Goal: Information Seeking & Learning: Learn about a topic

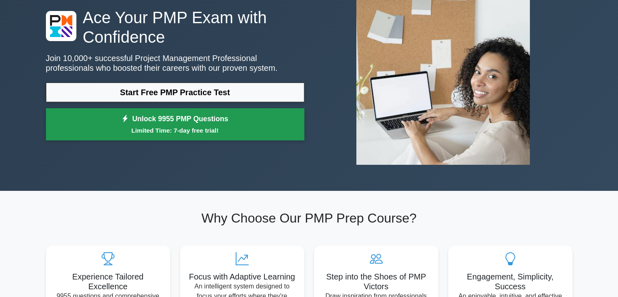
scroll to position [62, 0]
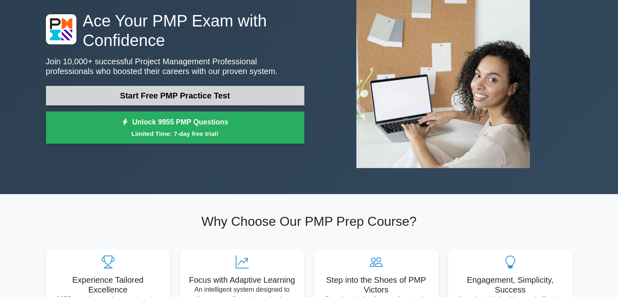
click at [206, 92] on link "Start Free PMP Practice Test" at bounding box center [175, 96] width 258 height 20
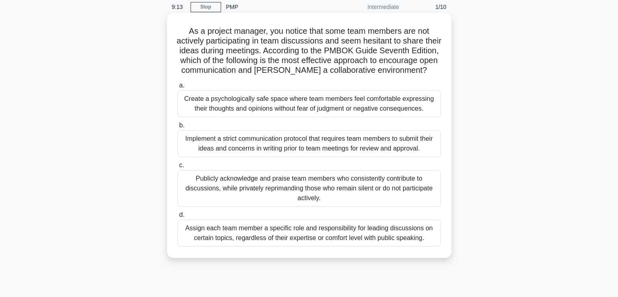
scroll to position [31, 0]
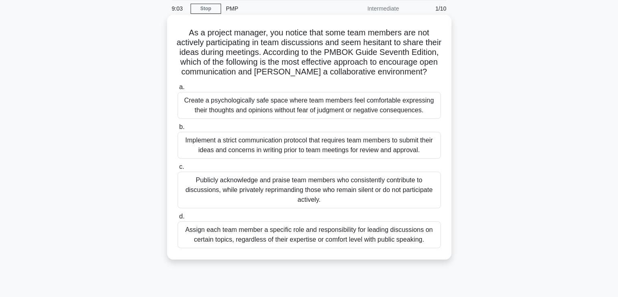
click at [354, 117] on div "Create a psychologically safe space where team members feel comfortable express…" at bounding box center [309, 105] width 263 height 27
click at [178, 90] on input "a. Create a psychologically safe space where team members feel comfortable expr…" at bounding box center [178, 87] width 0 height 5
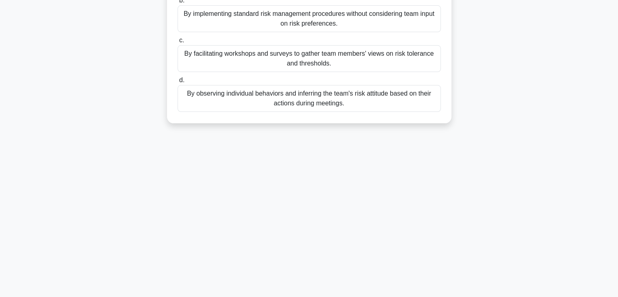
scroll to position [0, 0]
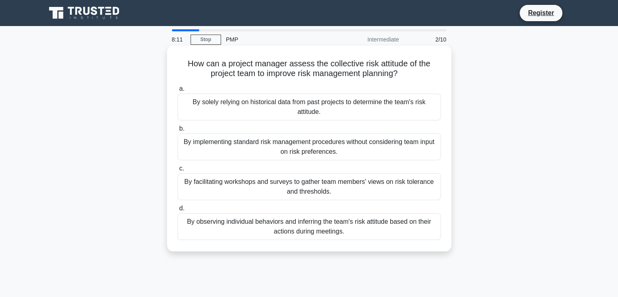
click at [350, 187] on div "By facilitating workshops and surveys to gather team members' views on risk tol…" at bounding box center [309, 186] width 263 height 27
click at [178, 171] on input "c. By facilitating workshops and surveys to gather team members' views on risk …" at bounding box center [178, 168] width 0 height 5
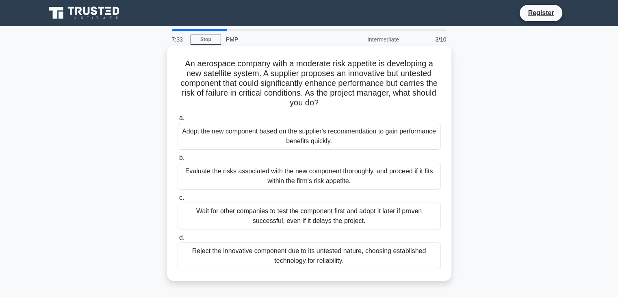
click at [290, 168] on div "Evaluate the risks associated with the new component thoroughly, and proceed if…" at bounding box center [309, 176] width 263 height 27
click at [178, 161] on input "b. Evaluate the risks associated with the new component thoroughly, and proceed…" at bounding box center [178, 157] width 0 height 5
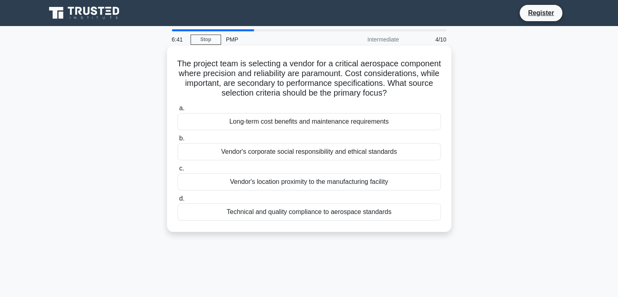
click at [301, 220] on div "Technical and quality compliance to aerospace standards" at bounding box center [309, 211] width 263 height 17
click at [178, 201] on input "d. Technical and quality compliance to aerospace standards" at bounding box center [178, 198] width 0 height 5
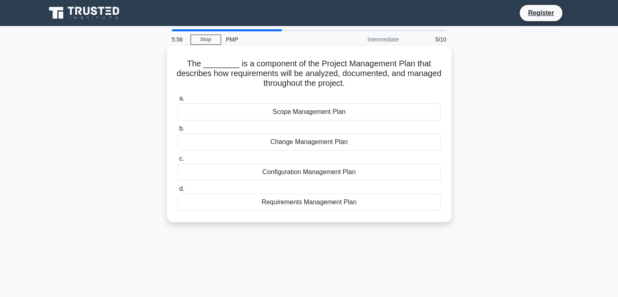
click at [329, 113] on div "Scope Management Plan" at bounding box center [309, 111] width 263 height 17
click at [178, 101] on input "a. Scope Management Plan" at bounding box center [178, 98] width 0 height 5
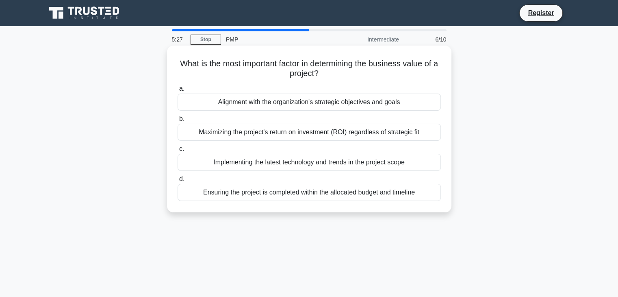
click at [383, 103] on div "Alignment with the organization's strategic objectives and goals" at bounding box center [309, 101] width 263 height 17
click at [178, 91] on input "a. Alignment with the organization's strategic objectives and goals" at bounding box center [178, 88] width 0 height 5
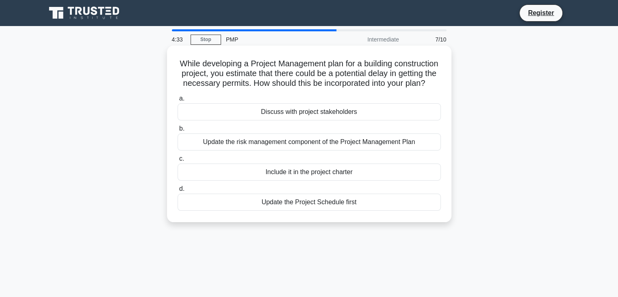
click at [315, 120] on div "Discuss with project stakeholders" at bounding box center [309, 111] width 263 height 17
click at [178, 101] on input "a. Discuss with project stakeholders" at bounding box center [178, 98] width 0 height 5
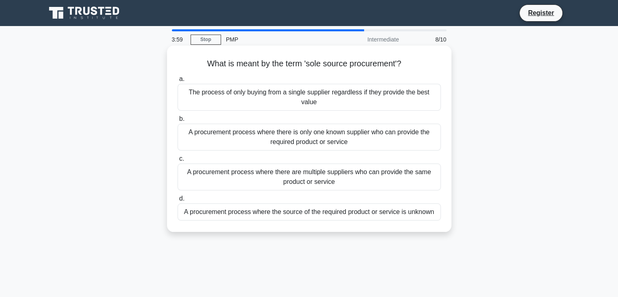
click at [346, 138] on div "A procurement process where there is only one known supplier who can provide th…" at bounding box center [309, 137] width 263 height 27
click at [178, 121] on input "b. A procurement process where there is only one known supplier who can provide…" at bounding box center [178, 118] width 0 height 5
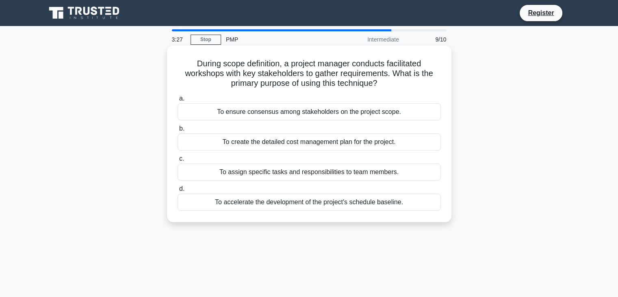
click at [312, 114] on div "To ensure consensus among stakeholders on the project scope." at bounding box center [309, 111] width 263 height 17
click at [178, 101] on input "a. To ensure consensus among stakeholders on the project scope." at bounding box center [178, 98] width 0 height 5
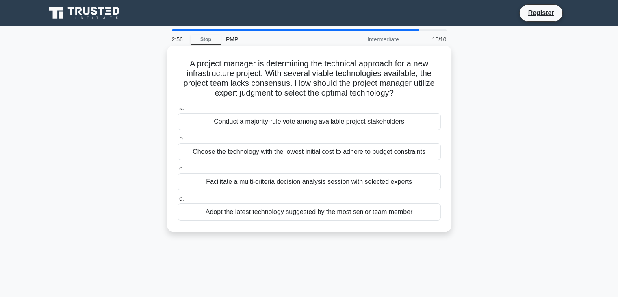
click at [282, 183] on div "Facilitate a multi-criteria decision analysis session with selected experts" at bounding box center [309, 181] width 263 height 17
click at [178, 171] on input "c. Facilitate a multi-criteria decision analysis session with selected experts" at bounding box center [178, 168] width 0 height 5
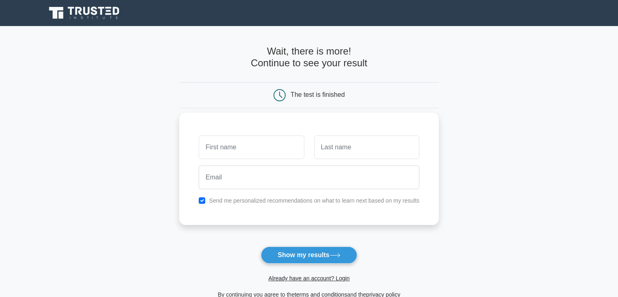
click at [264, 147] on input "text" at bounding box center [251, 147] width 105 height 24
type input "Leonard"
click at [331, 149] on input "text" at bounding box center [366, 147] width 105 height 24
type input "Akabogu"
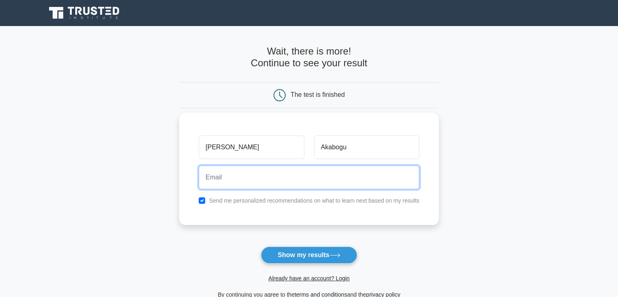
click at [328, 181] on input "email" at bounding box center [309, 177] width 221 height 24
type input "leonardakabogu@gmail.com"
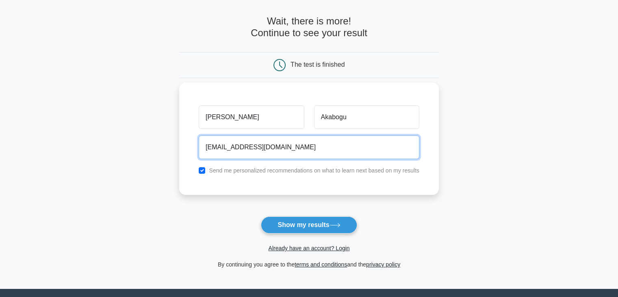
scroll to position [31, 0]
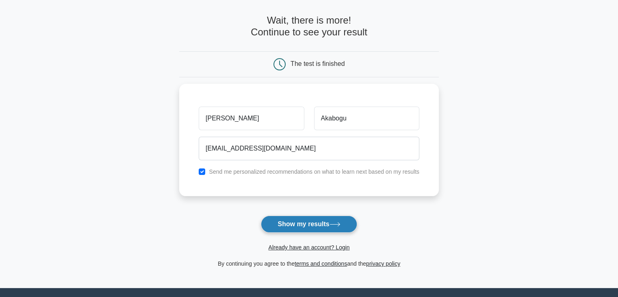
click at [299, 222] on button "Show my results" at bounding box center [309, 223] width 96 height 17
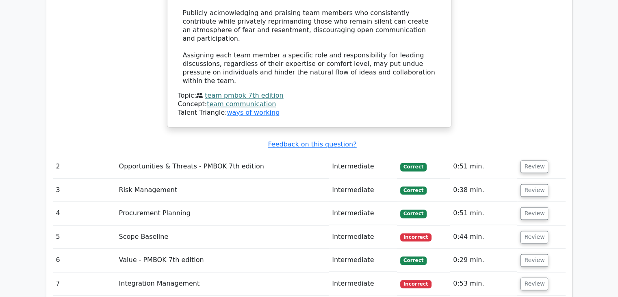
scroll to position [1198, 0]
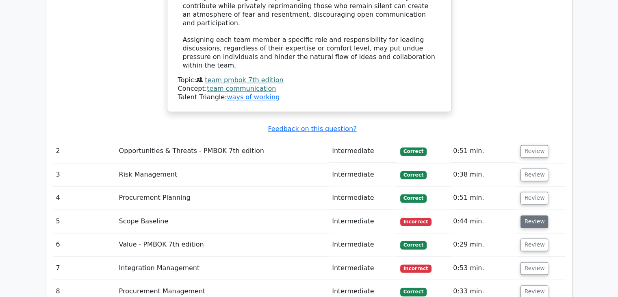
click at [530, 215] on button "Review" at bounding box center [535, 221] width 28 height 13
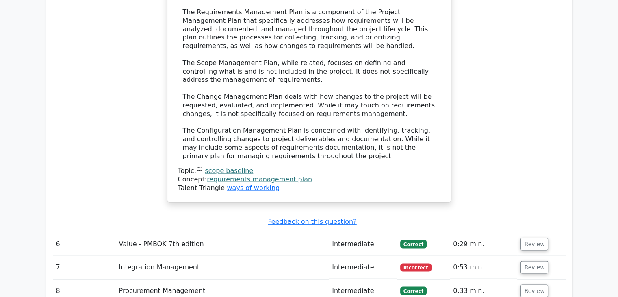
scroll to position [1623, 0]
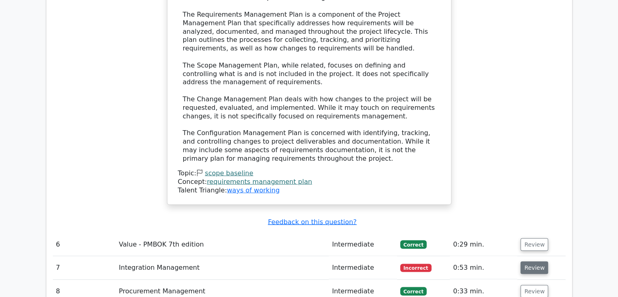
click at [538, 261] on button "Review" at bounding box center [535, 267] width 28 height 13
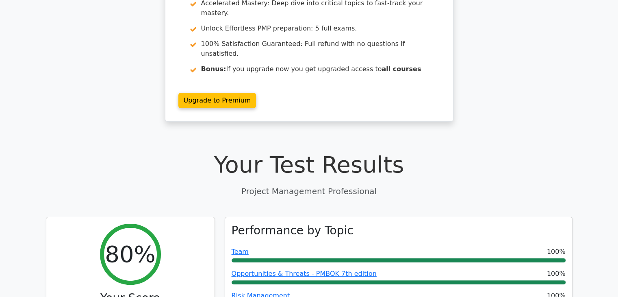
scroll to position [0, 0]
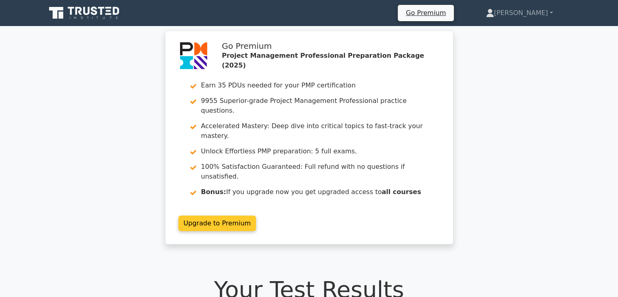
click at [222, 215] on link "Upgrade to Premium" at bounding box center [217, 222] width 78 height 15
